Goal: Information Seeking & Learning: Learn about a topic

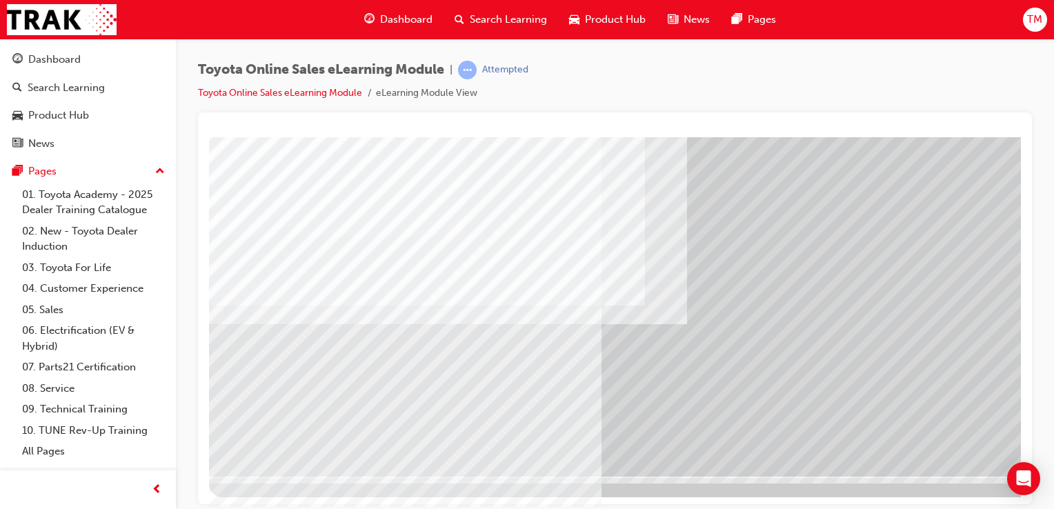
scroll to position [157, 137]
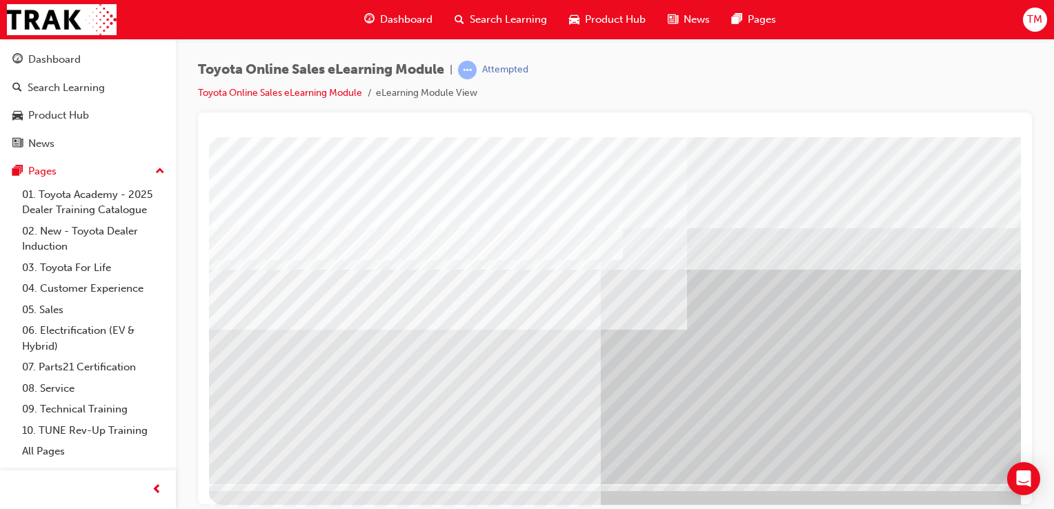
scroll to position [157, 0]
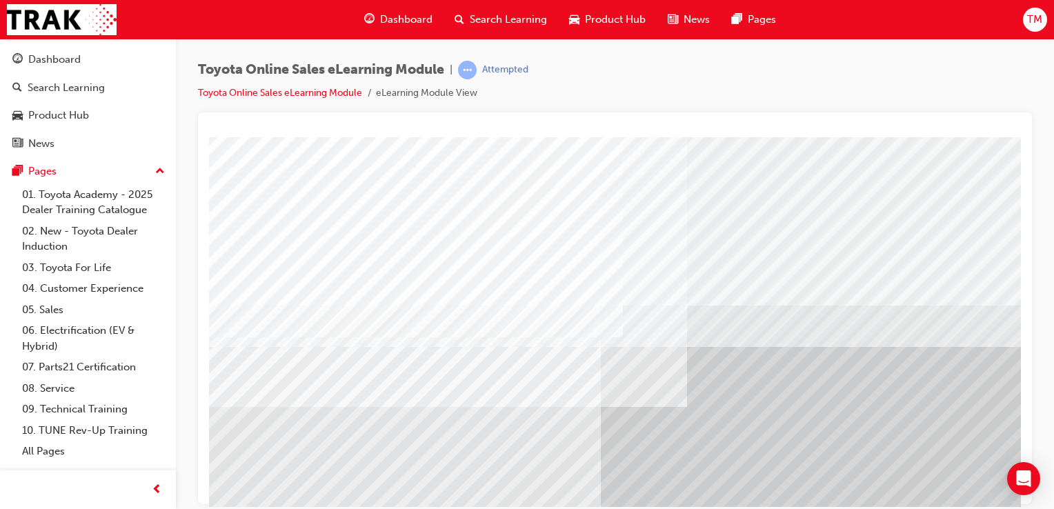
drag, startPoint x: 1013, startPoint y: 293, endPoint x: 1230, endPoint y: 383, distance: 235.3
drag, startPoint x: 1230, startPoint y: 383, endPoint x: 1013, endPoint y: 248, distance: 256.2
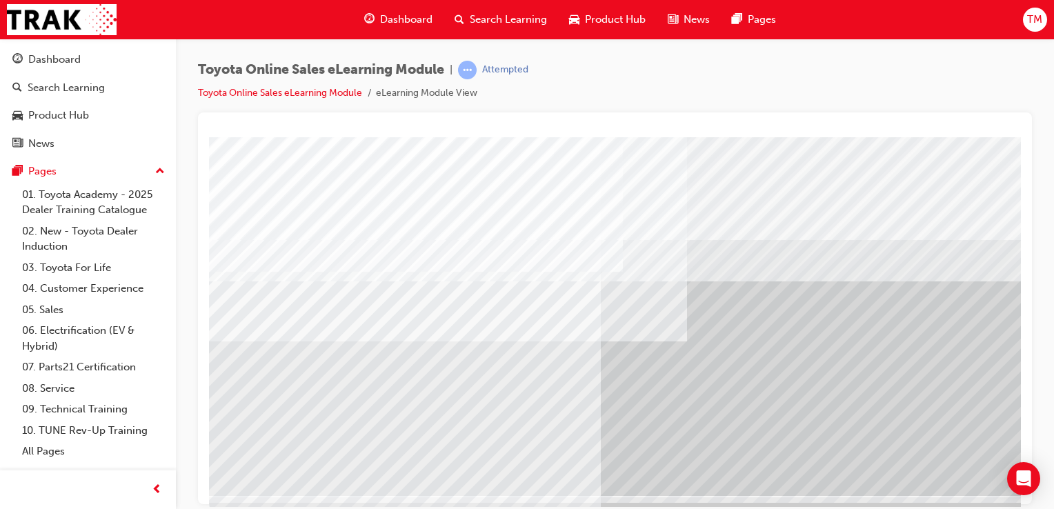
scroll to position [143, 0]
drag, startPoint x: 1013, startPoint y: 248, endPoint x: 1239, endPoint y: 422, distance: 285.2
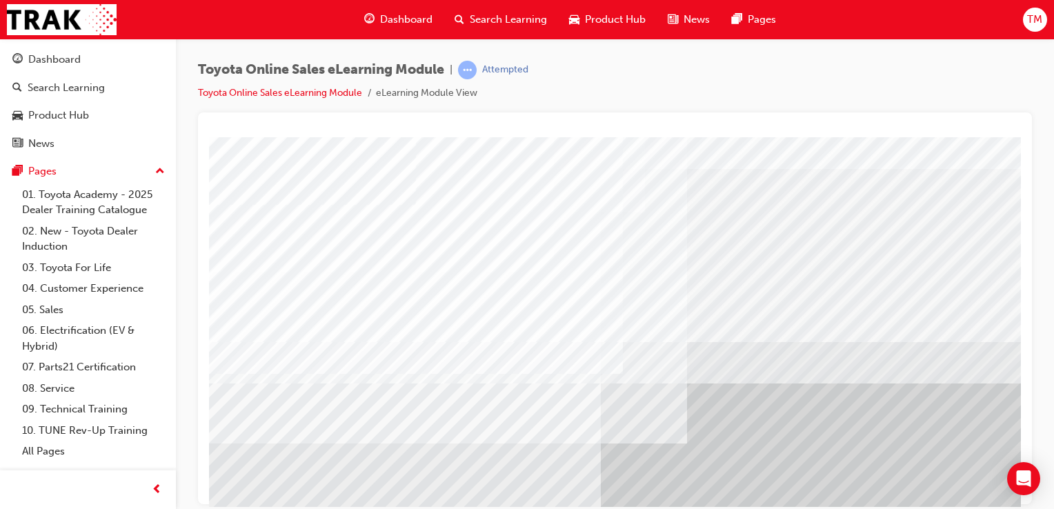
scroll to position [38, 0]
drag, startPoint x: 1014, startPoint y: 277, endPoint x: 1233, endPoint y: 438, distance: 271.3
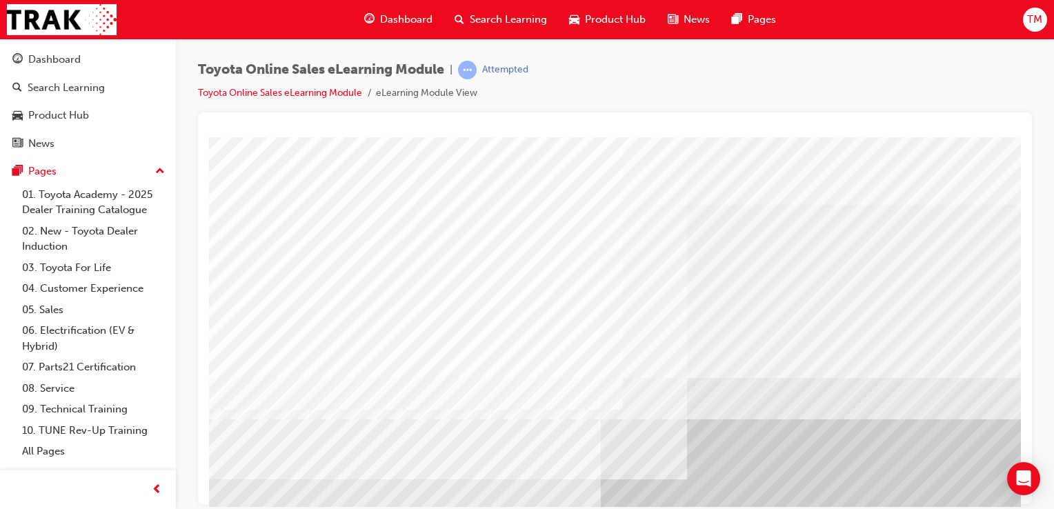
drag, startPoint x: 1015, startPoint y: 292, endPoint x: 1233, endPoint y: 355, distance: 226.1
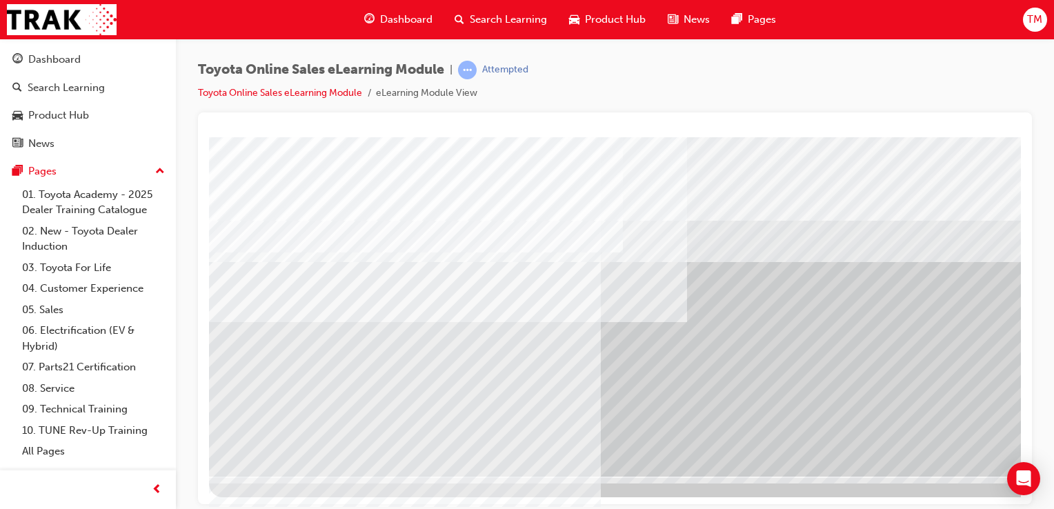
scroll to position [157, 137]
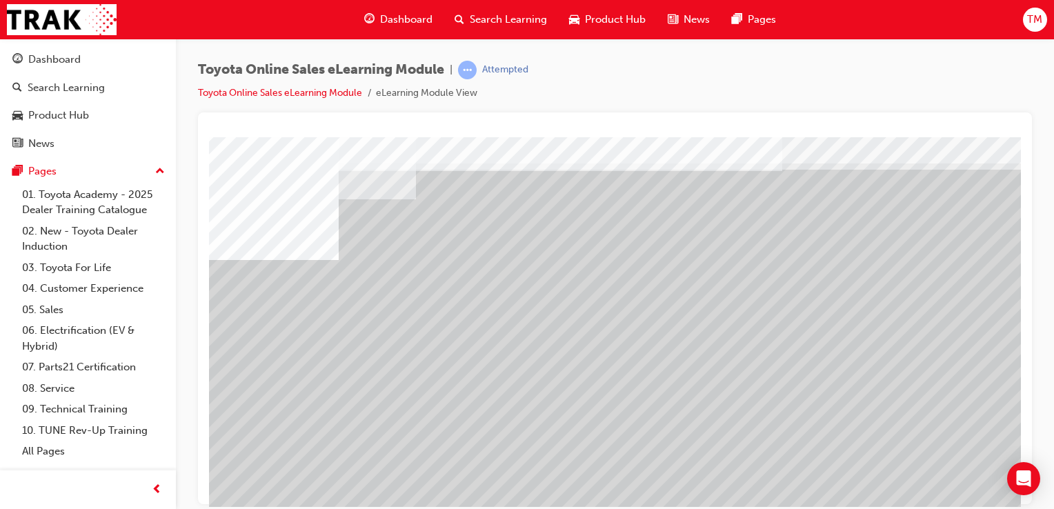
scroll to position [46, 0]
drag, startPoint x: 1015, startPoint y: 295, endPoint x: 1231, endPoint y: 461, distance: 272.0
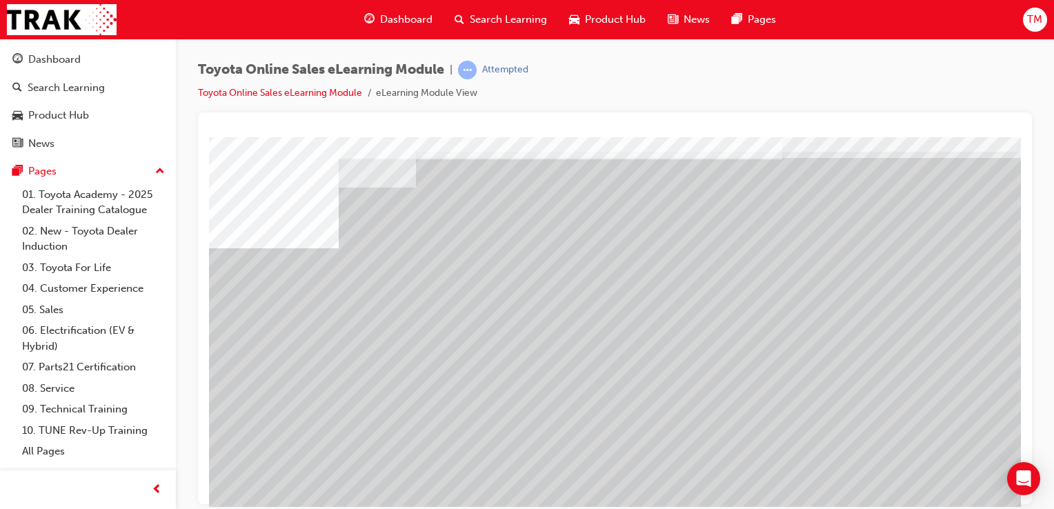
scroll to position [86, 0]
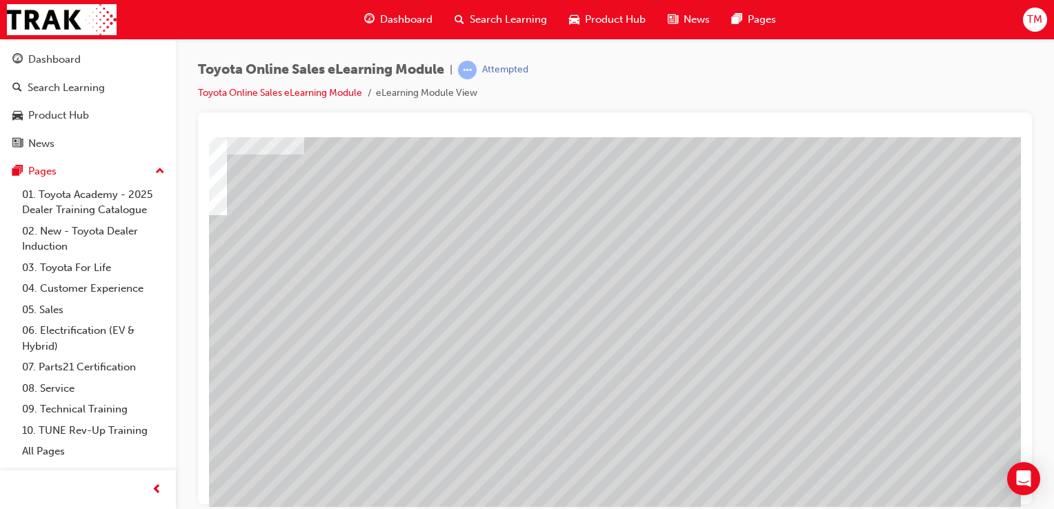
scroll to position [86, 137]
